Goal: Task Accomplishment & Management: Manage account settings

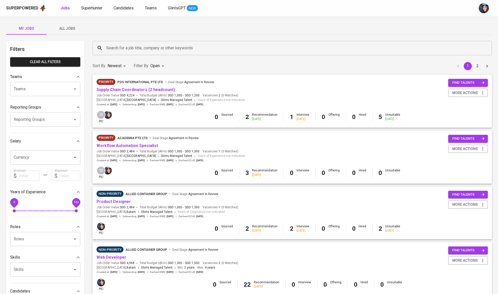
click at [120, 46] on input "Search for a job title, company or other keywords" at bounding box center [293, 48] width 377 height 10
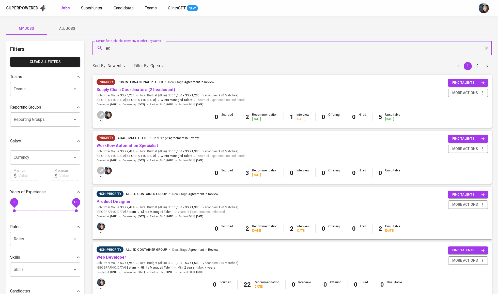
type input "a"
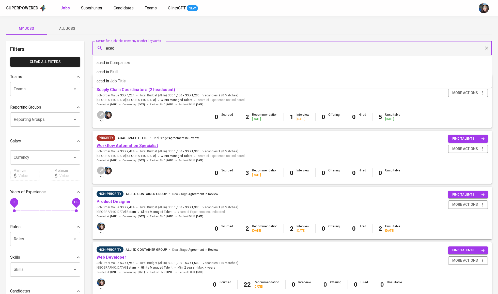
type input "acad"
click at [138, 145] on link "Workflow Automation Specialist" at bounding box center [128, 145] width 62 height 5
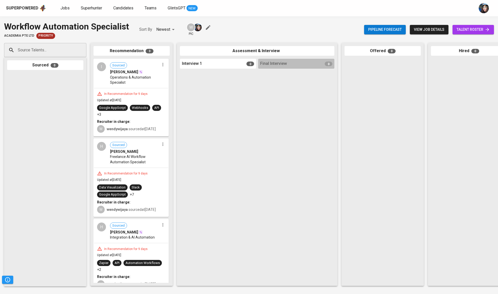
click at [473, 28] on span "talent roster" at bounding box center [473, 29] width 33 height 6
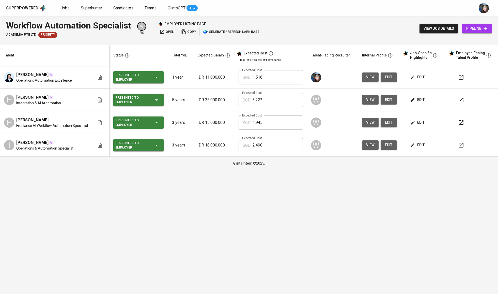
click at [235, 78] on td "Expected Cost SGD 1,516 Expected Cost" at bounding box center [271, 77] width 72 height 23
click at [226, 78] on p "IDR 11.000.000" at bounding box center [214, 77] width 33 height 6
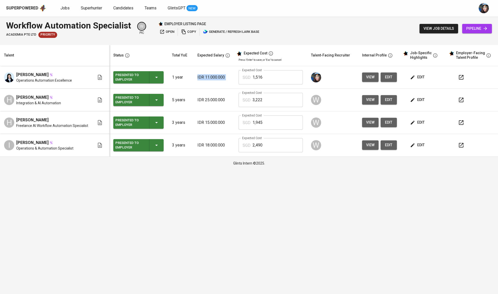
click at [226, 78] on p "IDR 11.000.000" at bounding box center [214, 77] width 33 height 6
click at [320, 87] on td at bounding box center [332, 77] width 51 height 23
click at [421, 78] on span "edit" at bounding box center [417, 77] width 13 height 6
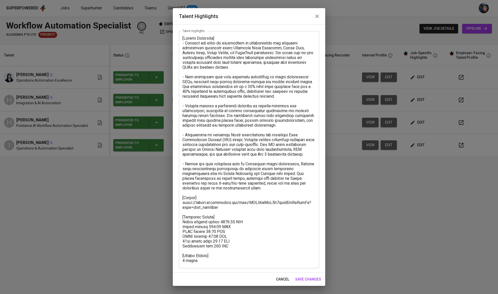
scroll to position [22, 0]
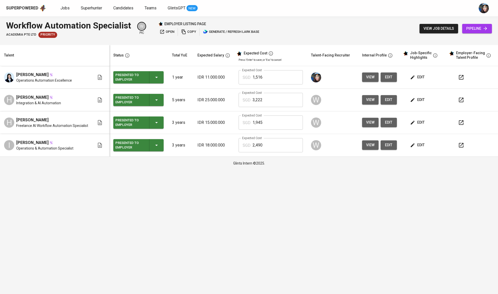
click at [368, 76] on span "view" at bounding box center [370, 77] width 8 height 6
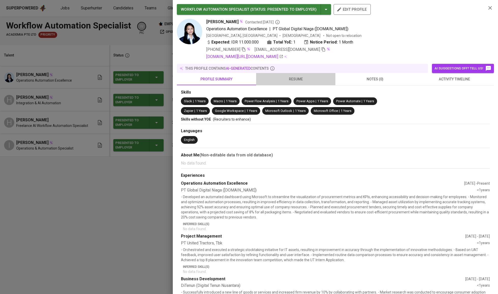
click at [295, 82] on span "resume" at bounding box center [295, 79] width 73 height 6
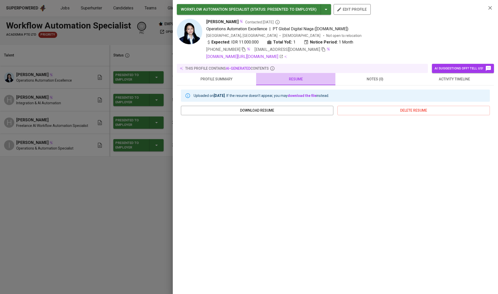
click at [305, 82] on span "resume" at bounding box center [295, 79] width 73 height 6
click at [238, 82] on span "profile summary" at bounding box center [216, 79] width 73 height 6
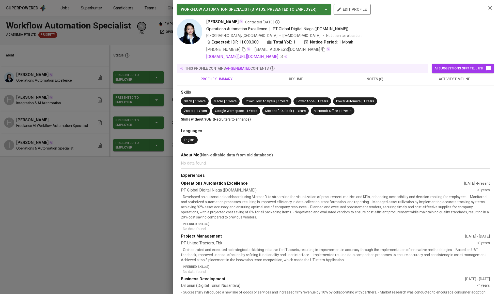
scroll to position [0, 0]
click at [320, 85] on button "resume" at bounding box center [295, 79] width 79 height 12
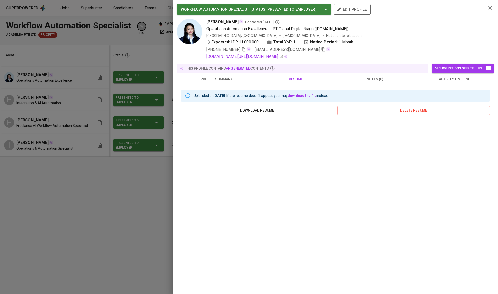
click at [382, 82] on span "notes (0)" at bounding box center [375, 79] width 73 height 6
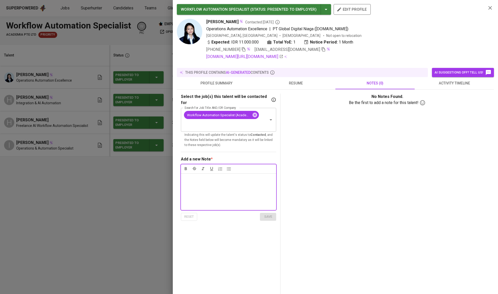
click at [223, 89] on button "profile summary" at bounding box center [216, 83] width 79 height 12
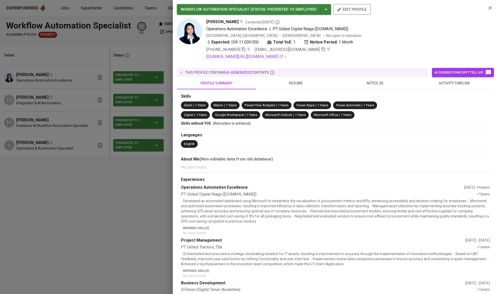
click at [300, 84] on span "resume" at bounding box center [295, 83] width 73 height 6
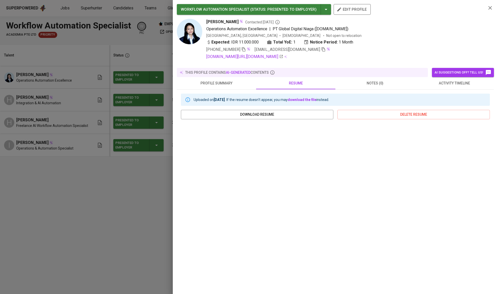
click at [231, 85] on span "profile summary" at bounding box center [216, 83] width 73 height 6
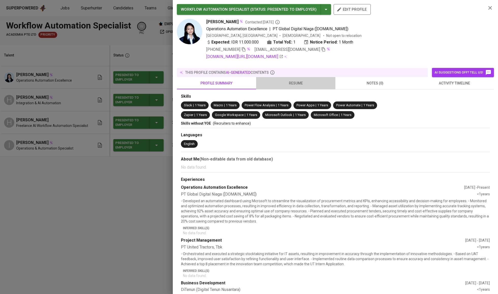
click at [301, 84] on span "resume" at bounding box center [295, 83] width 73 height 6
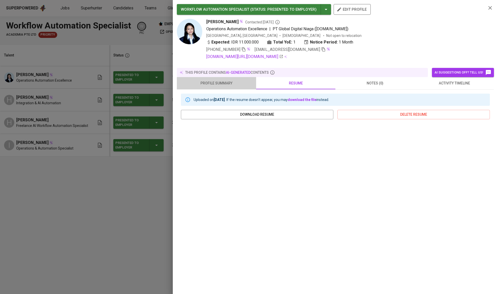
click at [216, 86] on button "profile summary" at bounding box center [216, 83] width 79 height 12
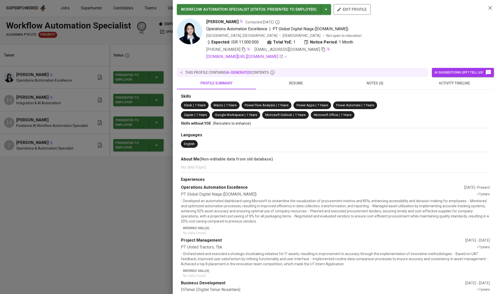
click at [190, 23] on img at bounding box center [189, 31] width 25 height 25
click at [329, 13] on div "button" at bounding box center [325, 9] width 8 height 11
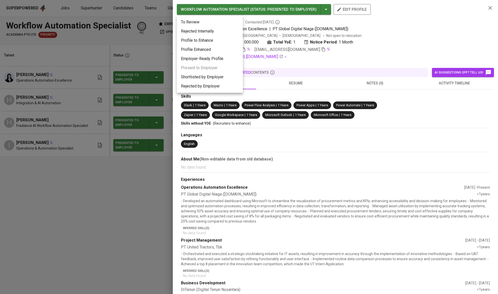
click at [327, 77] on div at bounding box center [249, 147] width 498 height 294
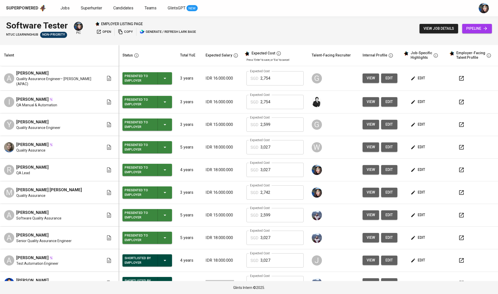
scroll to position [82, 0]
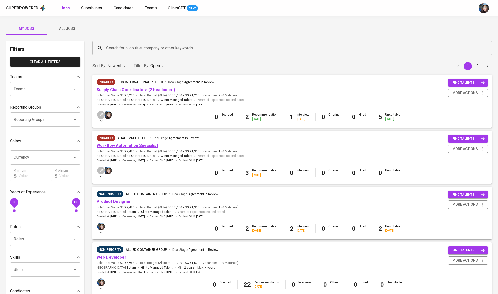
click at [138, 145] on link "Workflow Automation Specialist" at bounding box center [128, 145] width 62 height 5
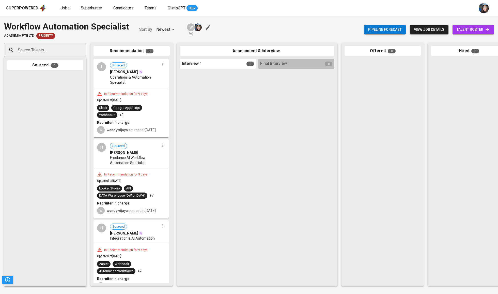
click at [465, 31] on span "talent roster" at bounding box center [473, 29] width 33 height 6
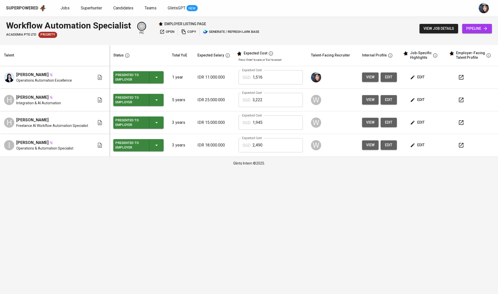
click at [367, 77] on span "view" at bounding box center [370, 77] width 8 height 6
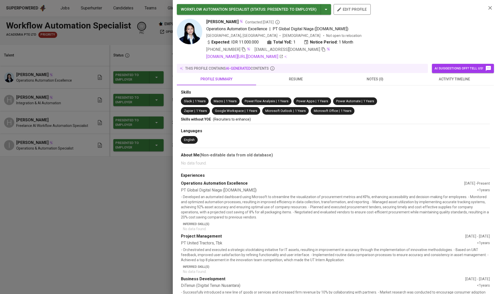
click at [321, 52] on icon "button" at bounding box center [323, 49] width 5 height 5
click at [91, 108] on div at bounding box center [249, 147] width 498 height 294
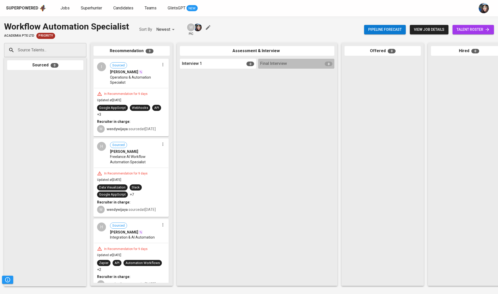
click at [67, 46] on input "Source Talents..." at bounding box center [43, 50] width 53 height 10
paste input "noramtimardianti@gmail.com"
type input "noramtimardianti@gmail.com"
click at [64, 65] on div "Noramti Mardianti" at bounding box center [47, 64] width 52 height 5
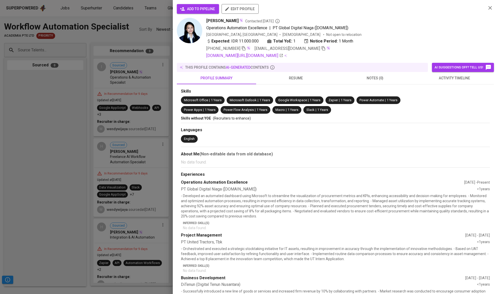
click at [187, 12] on span "add to pipeline" at bounding box center [198, 9] width 34 height 6
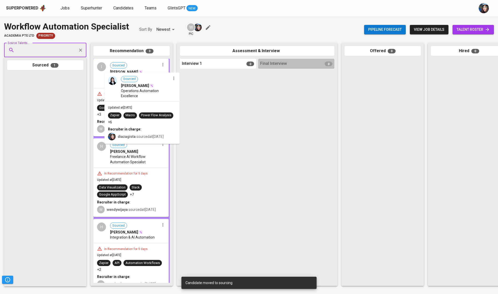
drag, startPoint x: 43, startPoint y: 91, endPoint x: 142, endPoint y: 90, distance: 99.4
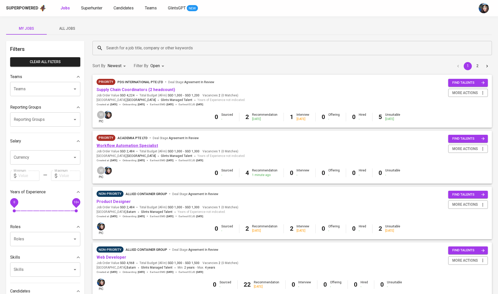
click at [148, 147] on link "Workflow Automation Specialist" at bounding box center [128, 145] width 62 height 5
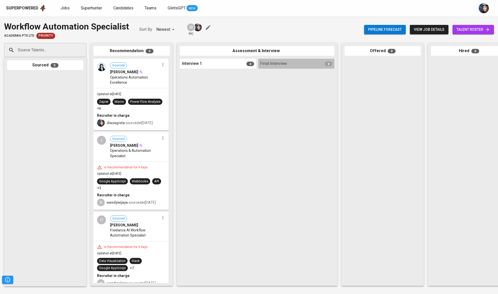
click at [162, 65] on icon "button" at bounding box center [162, 64] width 1 height 3
click at [200, 76] on li "View profile" at bounding box center [180, 75] width 49 height 8
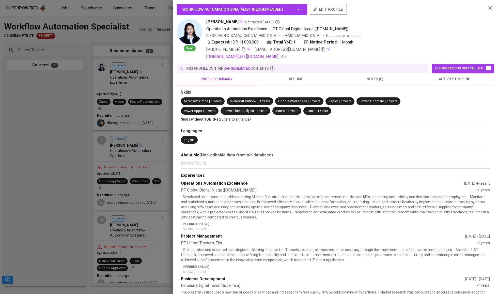
click at [435, 85] on button "activity timeline" at bounding box center [454, 79] width 79 height 12
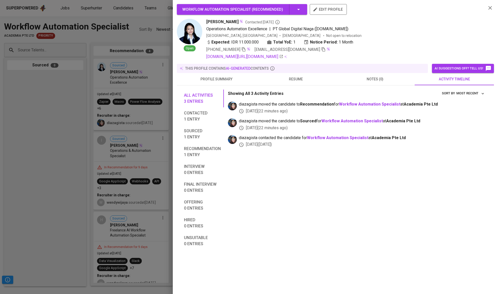
click at [40, 135] on div at bounding box center [249, 147] width 498 height 294
